Goal: Ask a question: Seek information or help from site administrators or community

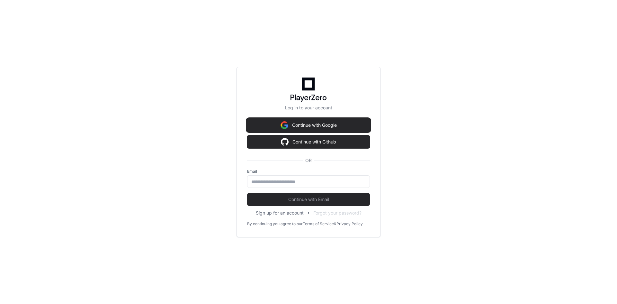
click at [311, 128] on button "Continue with Google" at bounding box center [308, 125] width 123 height 13
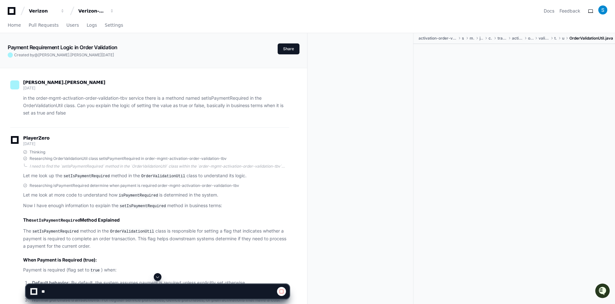
click at [157, 274] on span at bounding box center [157, 276] width 5 height 5
click at [156, 277] on span at bounding box center [157, 276] width 5 height 5
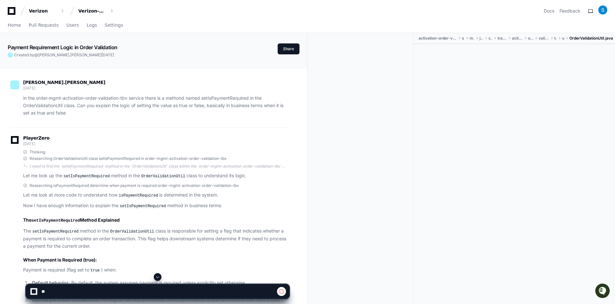
click at [156, 277] on span at bounding box center [157, 276] width 5 height 5
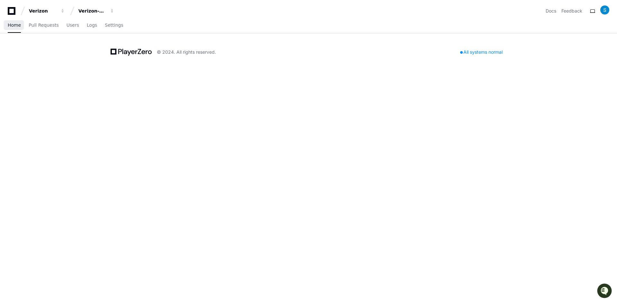
click at [14, 26] on span "Home" at bounding box center [14, 25] width 13 height 4
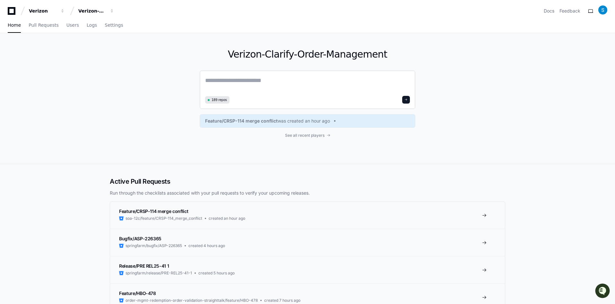
click at [251, 86] on textarea at bounding box center [307, 85] width 205 height 18
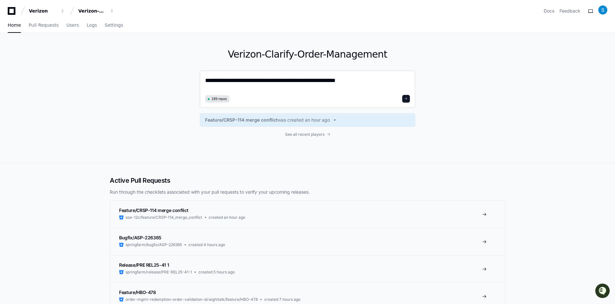
click at [248, 80] on textarea "**********" at bounding box center [307, 84] width 205 height 17
click at [365, 80] on textarea "**********" at bounding box center [307, 84] width 205 height 17
type textarea "**********"
click at [407, 98] on span at bounding box center [406, 98] width 3 height 3
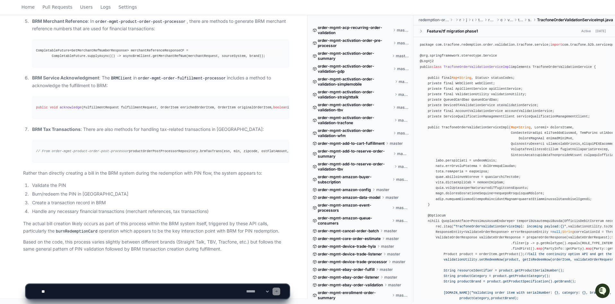
scroll to position [422, 0]
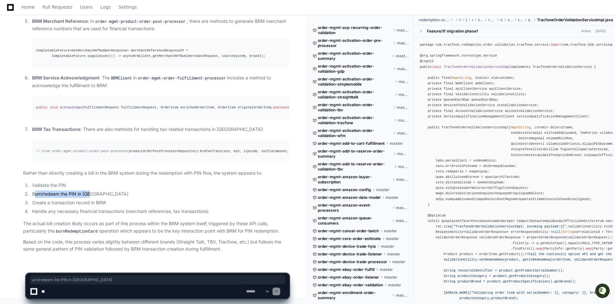
drag, startPoint x: 34, startPoint y: 193, endPoint x: 106, endPoint y: 193, distance: 71.6
click at [106, 193] on li "Burn/redeem the PIN in [GEOGRAPHIC_DATA]" at bounding box center [159, 193] width 259 height 7
drag, startPoint x: 53, startPoint y: 204, endPoint x: 114, endPoint y: 202, distance: 60.7
click at [114, 202] on li "Create a transaction record in BRM" at bounding box center [159, 202] width 259 height 7
drag, startPoint x: 43, startPoint y: 211, endPoint x: 137, endPoint y: 212, distance: 93.5
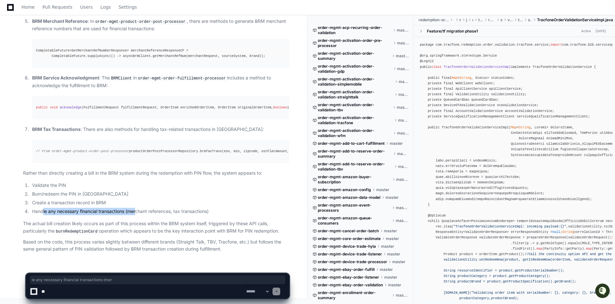
click at [137, 212] on li "Handle any necessary financial transactions (merchant references, tax transacti…" at bounding box center [159, 210] width 259 height 7
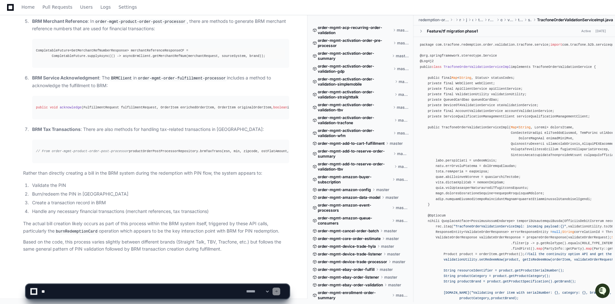
click at [66, 233] on code "burnRedemptionCard" at bounding box center [77, 231] width 44 height 6
click at [77, 289] on textarea at bounding box center [142, 291] width 205 height 14
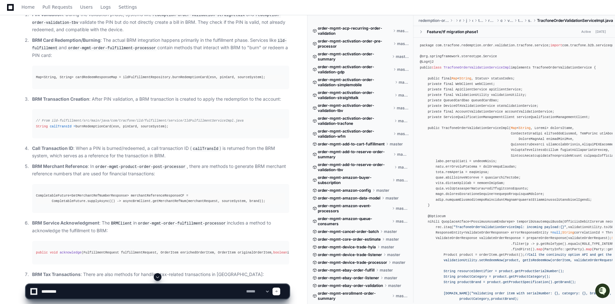
scroll to position [261, 0]
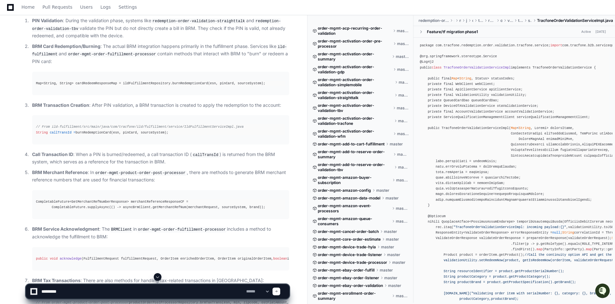
click at [82, 290] on textarea at bounding box center [142, 291] width 205 height 14
click at [76, 293] on textarea at bounding box center [142, 291] width 205 height 14
click at [108, 291] on textarea at bounding box center [142, 291] width 205 height 14
click at [200, 291] on textarea at bounding box center [142, 291] width 205 height 14
click at [187, 292] on textarea at bounding box center [142, 291] width 205 height 14
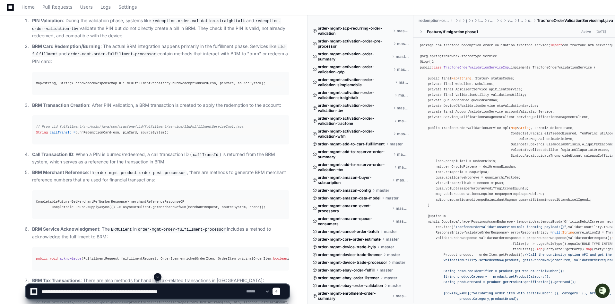
click at [187, 292] on textarea at bounding box center [142, 291] width 205 height 14
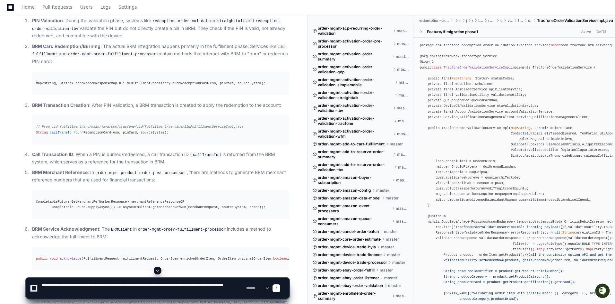
type textarea "**********"
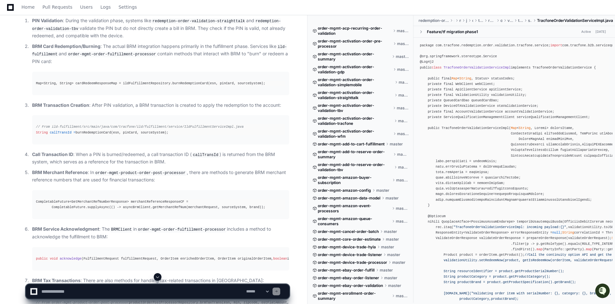
scroll to position [0, 0]
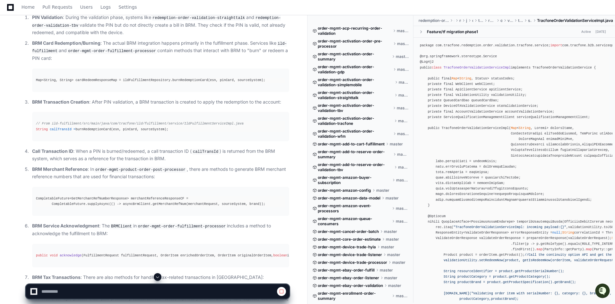
click at [157, 276] on span at bounding box center [157, 276] width 5 height 5
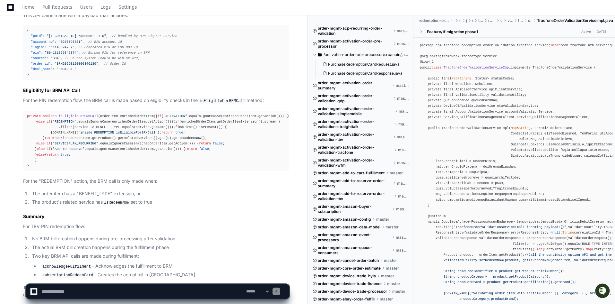
scroll to position [1323, 0]
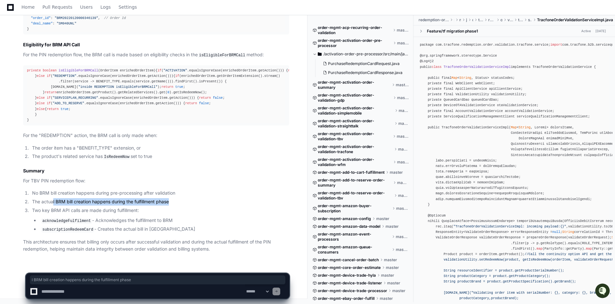
drag, startPoint x: 54, startPoint y: 199, endPoint x: 227, endPoint y: 211, distance: 173.9
click at [179, 199] on li "The actual BRM bill creation happens during the fulfillment phase" at bounding box center [159, 201] width 259 height 7
click at [201, 201] on li "The actual BRM bill creation happens during the fulfillment phase" at bounding box center [159, 201] width 259 height 7
drag, startPoint x: 30, startPoint y: 200, endPoint x: 182, endPoint y: 201, distance: 152.9
click at [182, 201] on li "The actual BRM bill creation happens during the fulfillment phase" at bounding box center [159, 201] width 259 height 7
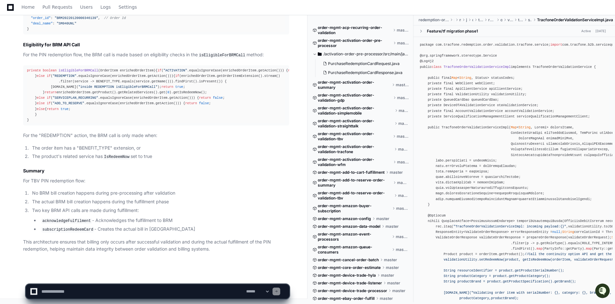
click at [67, 229] on code "subscriptionRedeemCard" at bounding box center [67, 229] width 53 height 6
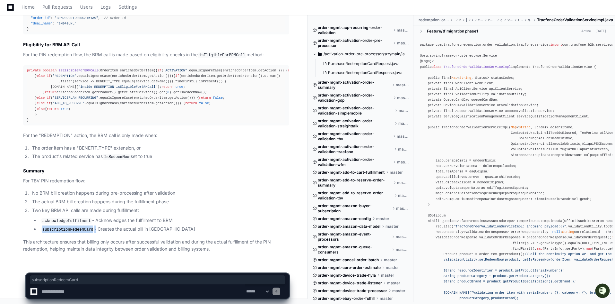
copy li "subscriptionRedeemCard"
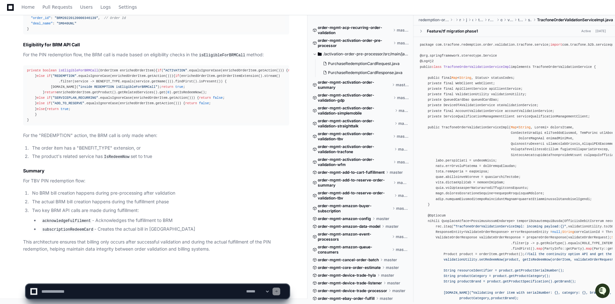
scroll to position [994, 0]
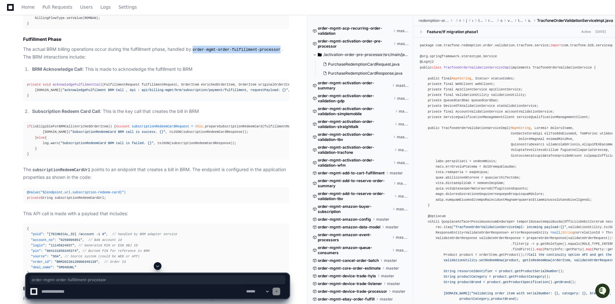
drag, startPoint x: 195, startPoint y: 59, endPoint x: 276, endPoint y: 58, distance: 81.0
click at [276, 53] on code "order-mgmt-order-fulfillment-processor" at bounding box center [236, 50] width 91 height 6
copy code "order-mgmt-order-fulfillment-processor"
drag, startPoint x: 25, startPoint y: 146, endPoint x: 122, endPoint y: 146, distance: 97.3
click at [122, 146] on pre "if (isEligibleForBRMCall(enrichedOrderItem)) { Account subscriptionRedeemCardRe…" at bounding box center [156, 140] width 266 height 38
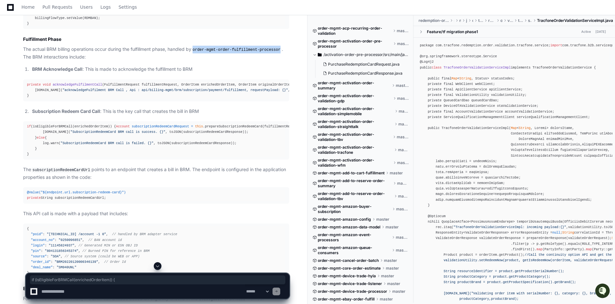
copy div "if (isEligibleForBRMCall(enrichedOrderItem)) {"
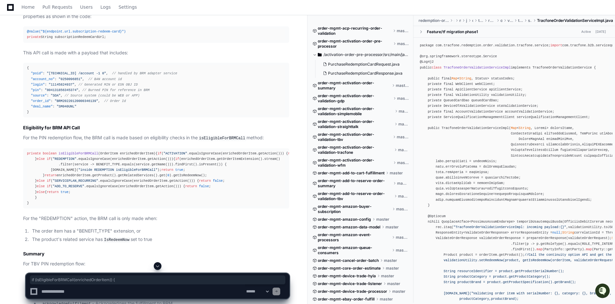
scroll to position [1323, 0]
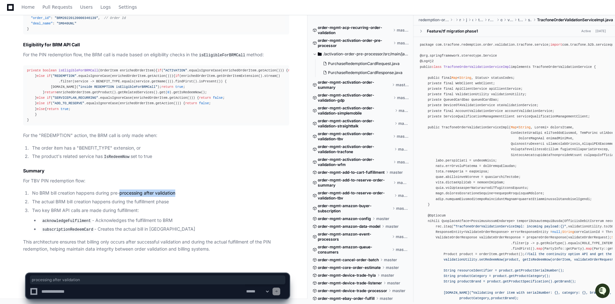
drag, startPoint x: 120, startPoint y: 190, endPoint x: 191, endPoint y: 190, distance: 71.0
click at [191, 190] on li "No BRM bill creation happens during pre-processing after validation" at bounding box center [159, 192] width 259 height 7
drag, startPoint x: 71, startPoint y: 203, endPoint x: 174, endPoint y: 203, distance: 103.1
click at [174, 203] on li "The actual BRM bill creation happens during the fulfillment phase" at bounding box center [159, 201] width 259 height 7
drag, startPoint x: 94, startPoint y: 228, endPoint x: 164, endPoint y: 230, distance: 70.0
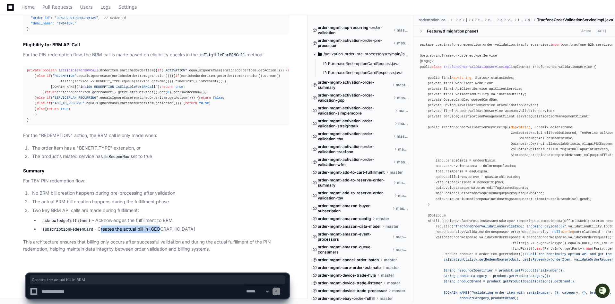
click at [164, 230] on li "subscriptionRedeemCard - Creates the actual bill in [GEOGRAPHIC_DATA]" at bounding box center [164, 229] width 250 height 8
drag, startPoint x: 41, startPoint y: 230, endPoint x: 160, endPoint y: 230, distance: 118.5
click at [160, 230] on li "subscriptionRedeemCard - Creates the actual bill in [GEOGRAPHIC_DATA]" at bounding box center [164, 229] width 250 height 8
click at [120, 286] on textarea at bounding box center [142, 291] width 205 height 14
type textarea "*"
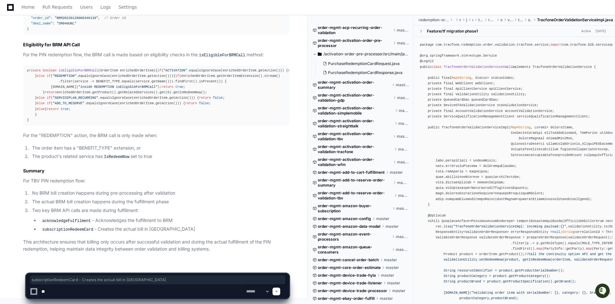
type textarea "*"
click at [70, 229] on code "subscriptionRedeemCard" at bounding box center [67, 229] width 53 height 6
copy li "subscriptionRedeemCard"
click at [42, 229] on code "subscriptionRedeemCard" at bounding box center [67, 229] width 53 height 6
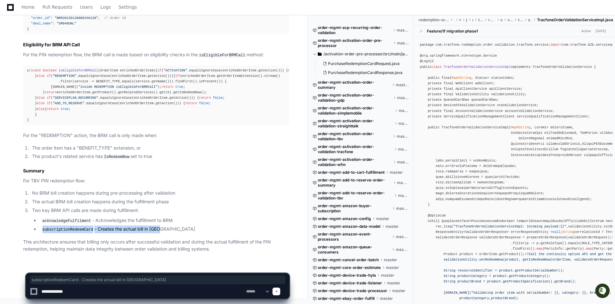
drag, startPoint x: 42, startPoint y: 229, endPoint x: 183, endPoint y: 229, distance: 141.3
click at [183, 229] on li "subscriptionRedeemCard - Creates the actual bill in [GEOGRAPHIC_DATA]" at bounding box center [164, 229] width 250 height 8
copy li "subscriptionRedeemCard - Creates the actual bill in [GEOGRAPHIC_DATA]"
click at [98, 292] on textarea at bounding box center [142, 291] width 205 height 14
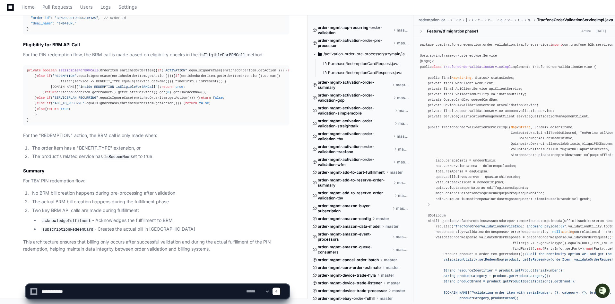
click at [76, 230] on code "subscriptionRedeemCard" at bounding box center [67, 229] width 53 height 6
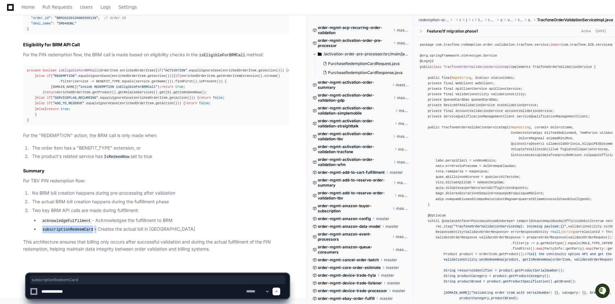
copy li "subscriptionRedeemCard"
click at [84, 290] on textarea at bounding box center [142, 291] width 205 height 14
paste textarea "**********"
type textarea "**********"
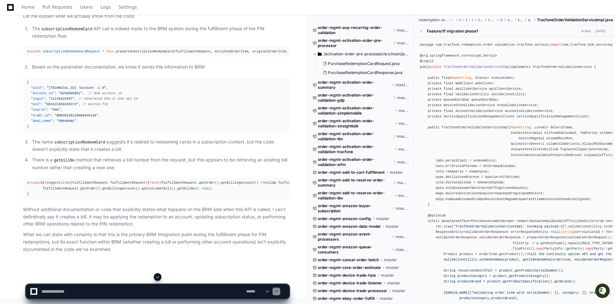
scroll to position [1698, 0]
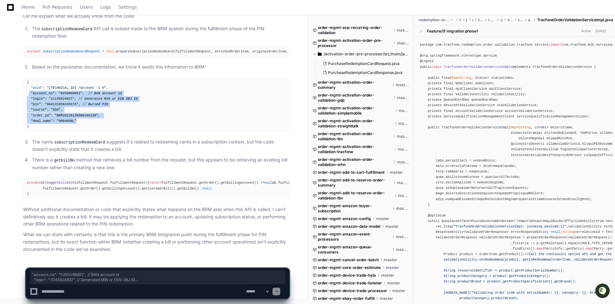
drag, startPoint x: 77, startPoint y: 111, endPoint x: 28, endPoint y: 84, distance: 56.4
click at [28, 84] on div "{ "poid" : "[TECHNICAL_ID] /account -1 0" , "account_no" : "0250096851" , // BA…" at bounding box center [156, 104] width 259 height 49
copy div ""account_no" : "0250096851" , // BAN account id "login" : "11145824937" , // Ge…"
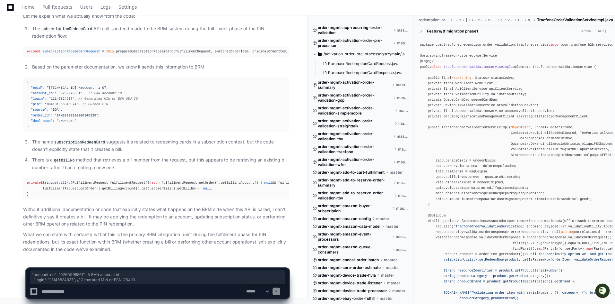
click at [102, 293] on textarea at bounding box center [142, 291] width 205 height 14
click at [83, 139] on code "subscriptionRedeemCard" at bounding box center [79, 142] width 53 height 6
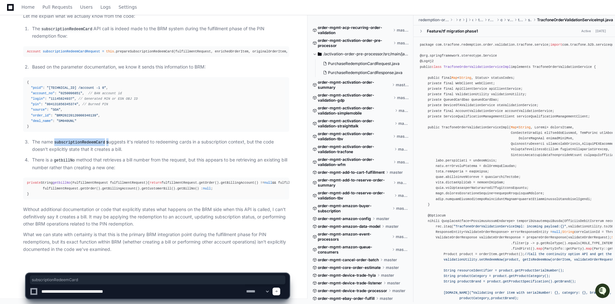
copy p "subscriptionRedeemCard"
click at [127, 292] on textarea at bounding box center [142, 291] width 205 height 14
type textarea "**********"
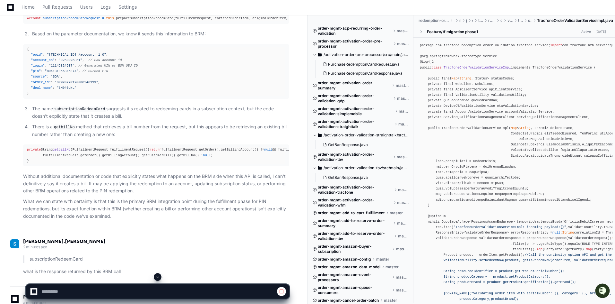
scroll to position [1630, 0]
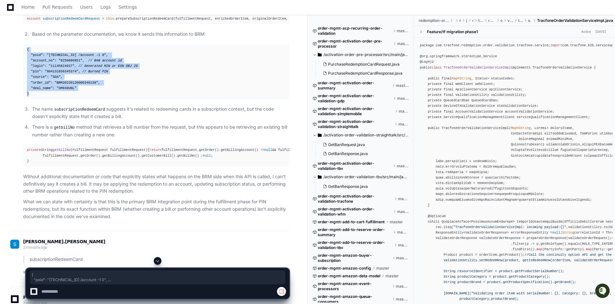
drag, startPoint x: 31, startPoint y: 183, endPoint x: 22, endPoint y: 139, distance: 44.7
click at [22, 139] on div "Thinking You're absolutely right to question my assertion. Looking more critica…" at bounding box center [149, 83] width 279 height 274
copy div "{ "poid" : "[TECHNICAL_ID] /account -1 0" , "account_no" : "0250096851" , // BA…"
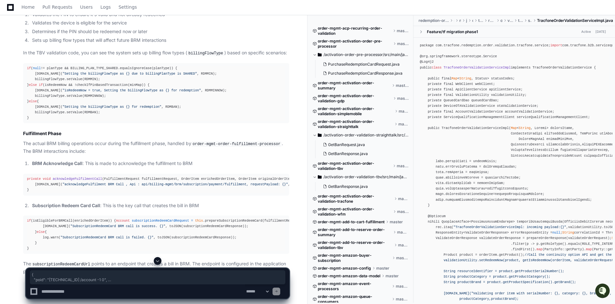
scroll to position [889, 0]
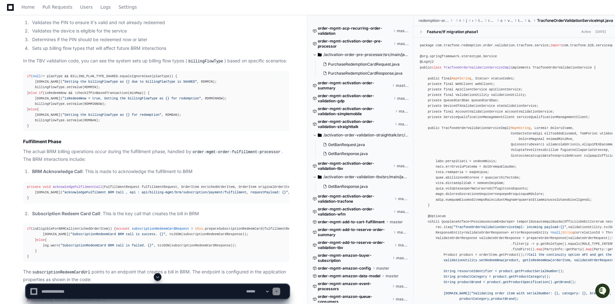
click at [205, 194] on span ""acknowledgeFulfilment BRM Call , Api : api/billing-mgmt/brm/subscription/payme…" at bounding box center [175, 192] width 225 height 4
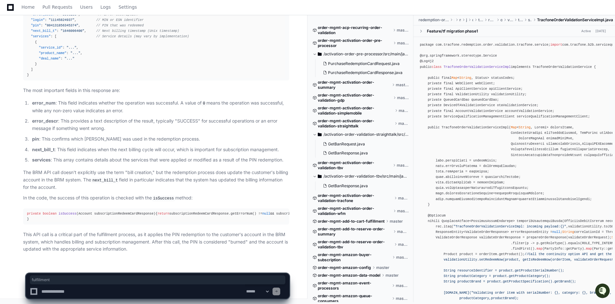
scroll to position [2278, 0]
click at [159, 281] on span "fulfillment" at bounding box center [158, 279] width 252 height 5
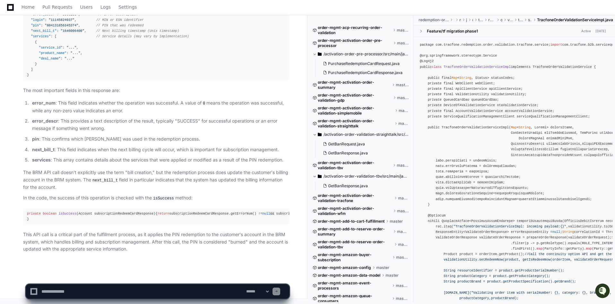
click at [140, 291] on textarea at bounding box center [142, 291] width 205 height 14
type textarea "**********"
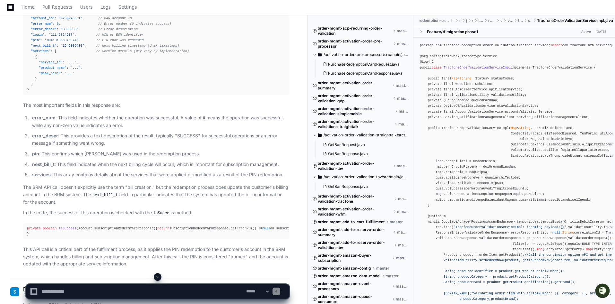
scroll to position [2114, 0]
